Goal: Task Accomplishment & Management: Manage account settings

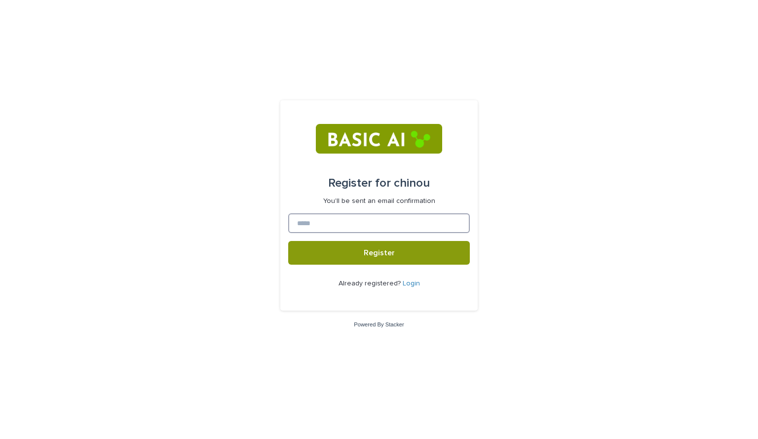
click at [338, 231] on input at bounding box center [379, 223] width 182 height 20
click at [378, 82] on div "Register for chinou You'll be sent an email confirmation Register Already regis…" at bounding box center [379, 219] width 758 height 439
click at [305, 222] on input at bounding box center [379, 223] width 182 height 20
type input "*"
type input "********"
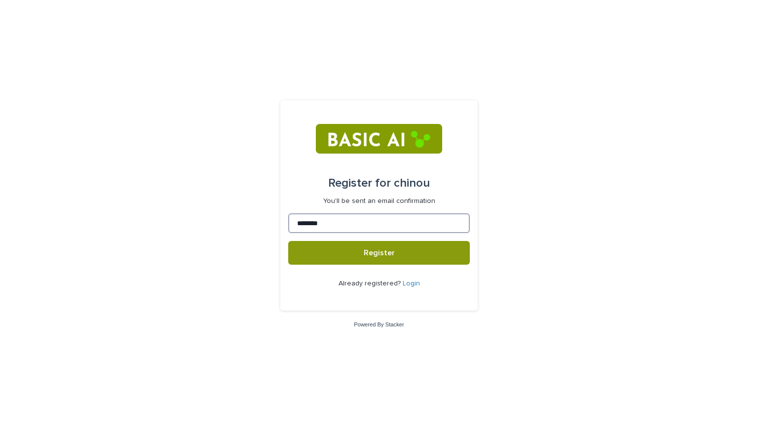
click at [288, 241] on button "Register" at bounding box center [379, 253] width 182 height 24
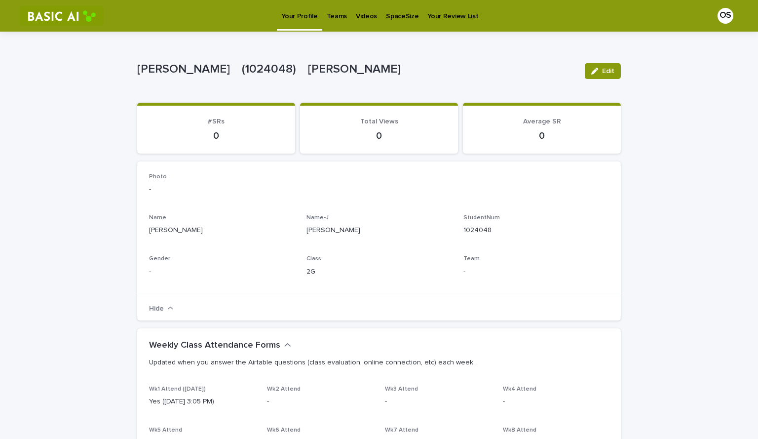
click at [596, 69] on button "Edit" at bounding box center [603, 71] width 36 height 16
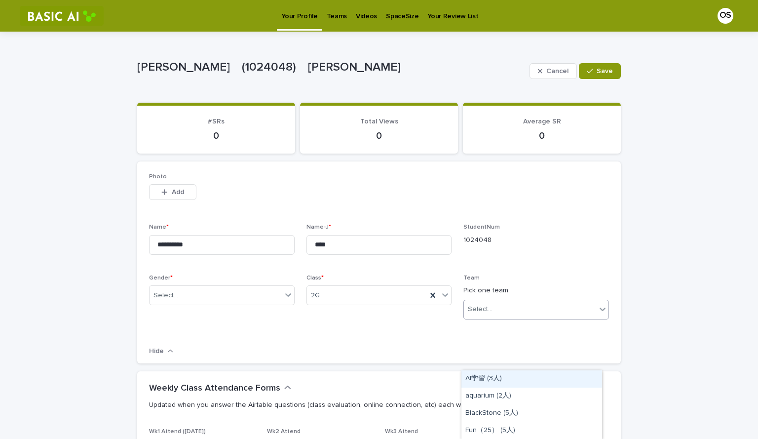
click at [514, 317] on div "Select..." at bounding box center [530, 309] width 132 height 16
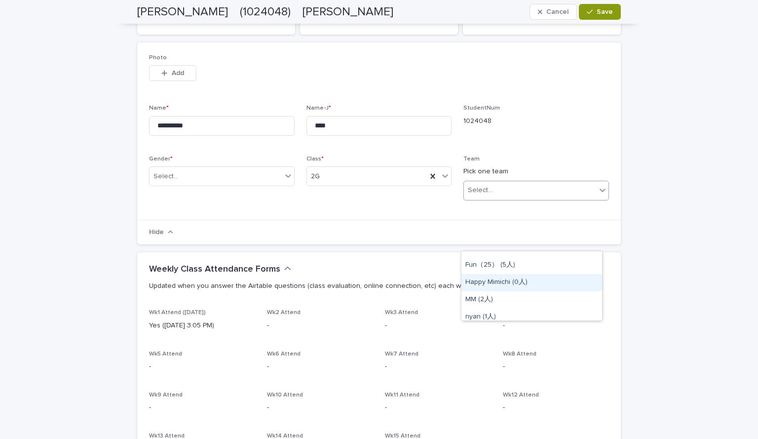
scroll to position [46, 0]
click at [480, 262] on div "Fun（25） (5人)" at bounding box center [531, 265] width 141 height 17
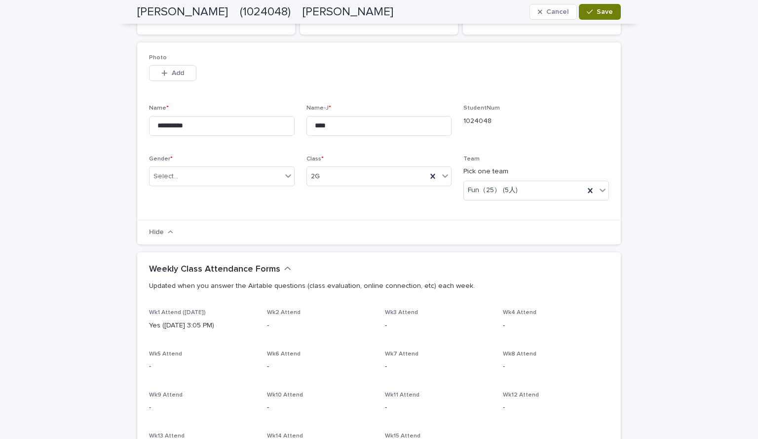
click at [587, 15] on icon "button" at bounding box center [590, 11] width 6 height 7
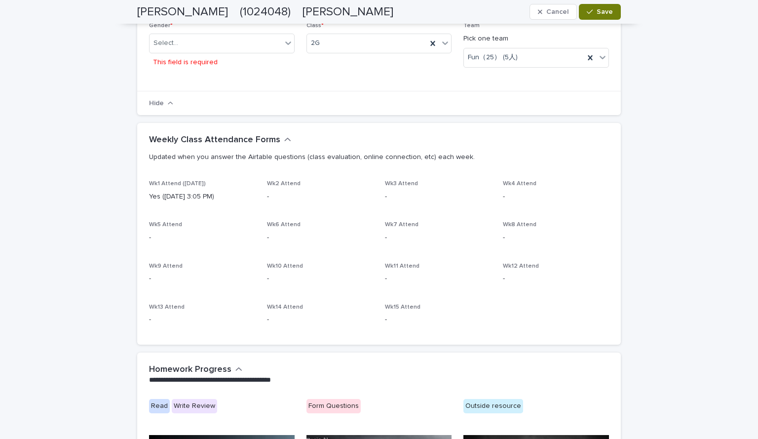
click at [232, 91] on div "**********" at bounding box center [378, 1] width 483 height 182
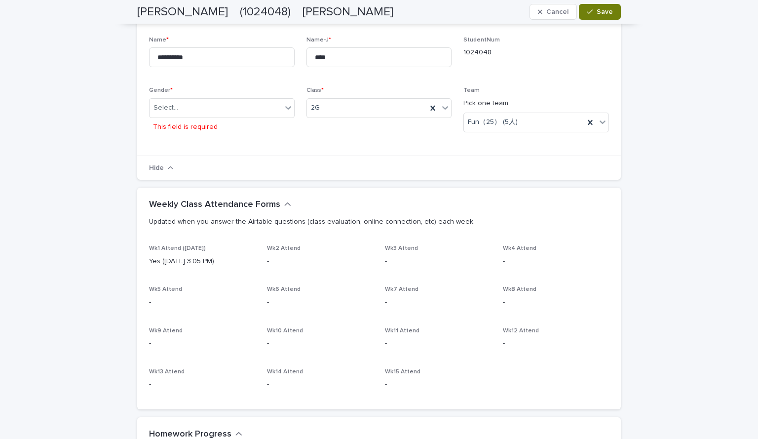
scroll to position [195, 0]
click at [229, 116] on div "Select..." at bounding box center [215, 108] width 132 height 16
click at [188, 181] on div "M" at bounding box center [219, 176] width 141 height 17
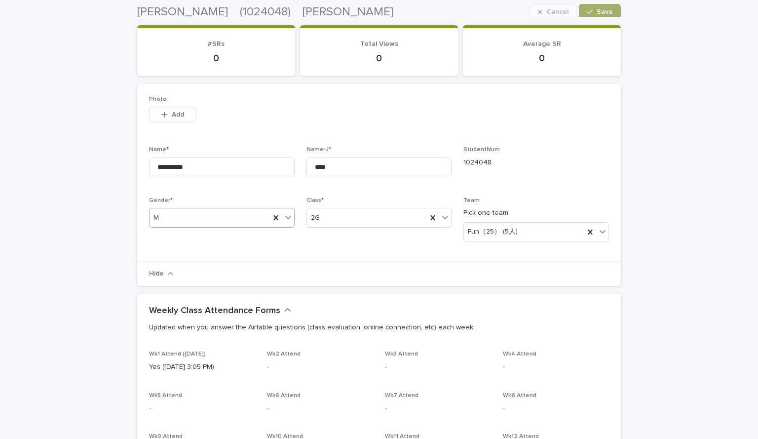
scroll to position [77, 0]
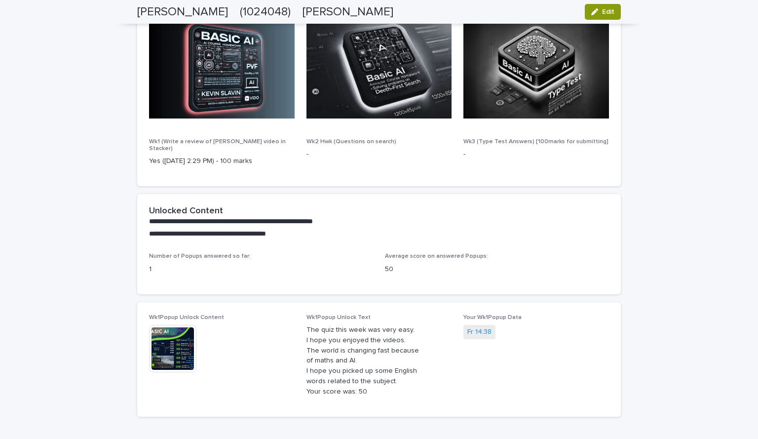
scroll to position [628, 0]
